Goal: Information Seeking & Learning: Learn about a topic

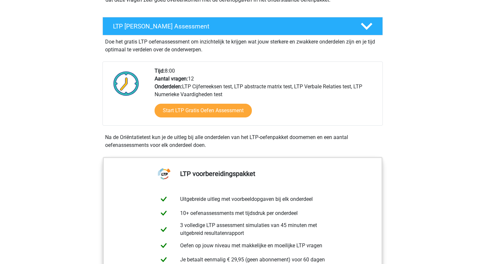
scroll to position [111, 0]
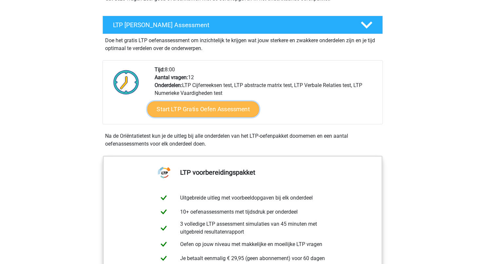
click at [209, 109] on link "Start LTP Gratis Oefen Assessment" at bounding box center [203, 109] width 112 height 16
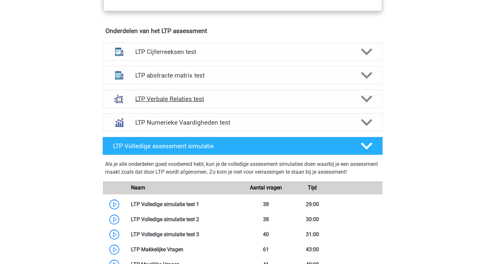
scroll to position [462, 0]
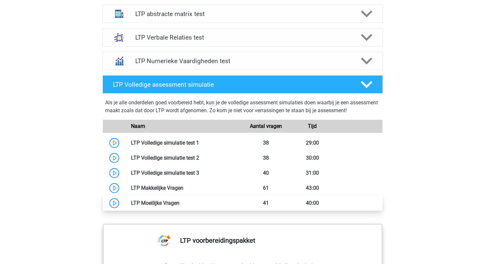
click at [179, 201] on link at bounding box center [179, 203] width 0 height 6
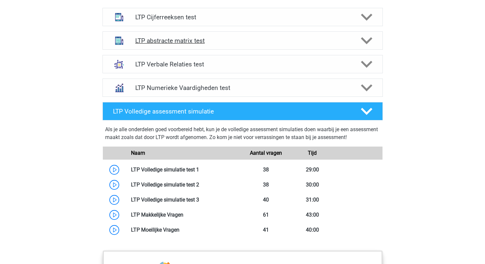
scroll to position [433, 0]
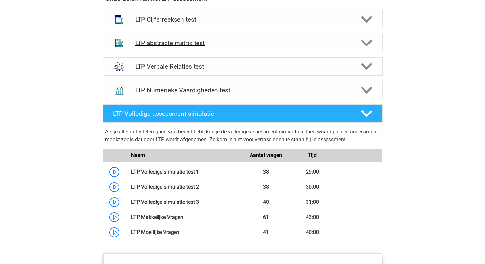
click at [296, 46] on h4 "LTP abstracte matrix test" at bounding box center [242, 43] width 214 height 8
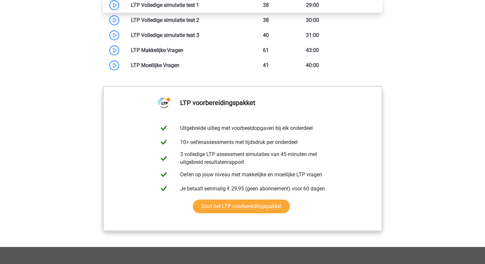
scroll to position [948, 0]
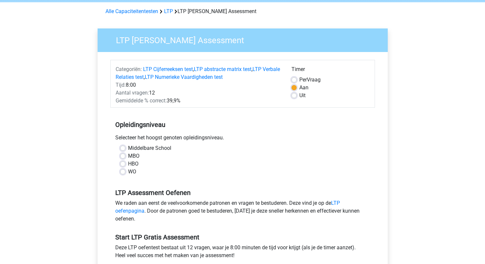
scroll to position [26, 0]
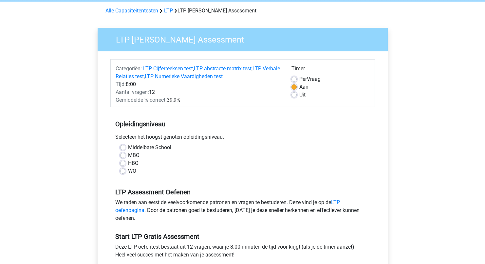
drag, startPoint x: 131, startPoint y: 172, endPoint x: 136, endPoint y: 171, distance: 4.6
click at [131, 171] on label "WO" at bounding box center [132, 171] width 8 height 8
click at [125, 171] on input "WO" at bounding box center [122, 170] width 5 height 7
radio input "true"
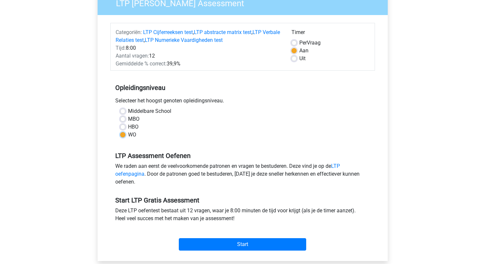
scroll to position [70, 0]
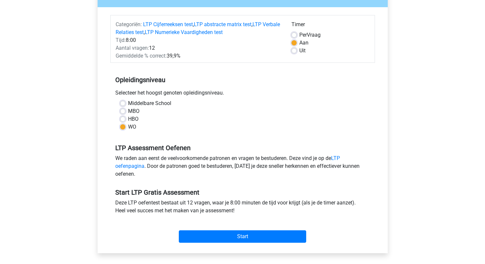
click at [127, 119] on div "HBO" at bounding box center [242, 119] width 245 height 8
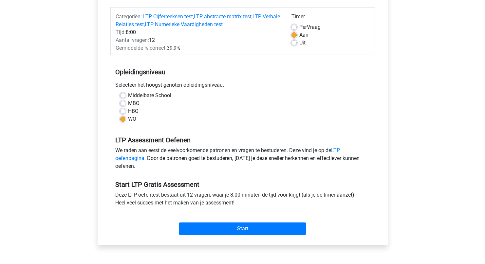
scroll to position [81, 0]
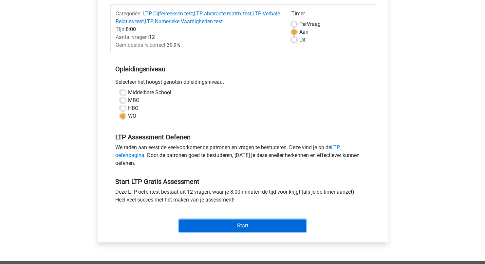
click at [222, 221] on input "Start" at bounding box center [242, 226] width 127 height 12
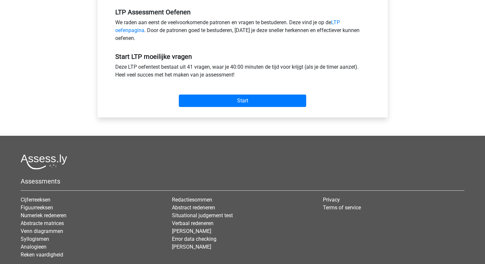
scroll to position [161, 0]
